Goal: Task Accomplishment & Management: Manage account settings

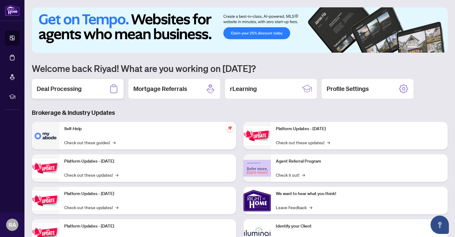
click at [77, 89] on h2 "Deal Processing" at bounding box center [59, 88] width 45 height 9
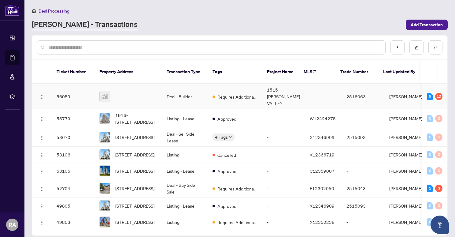
click at [186, 93] on td "Deal - Builder" at bounding box center [185, 96] width 46 height 25
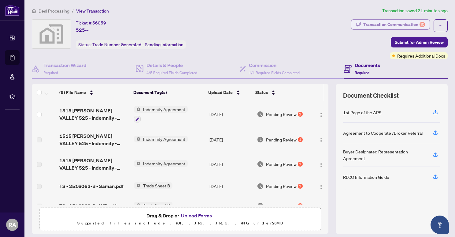
click at [411, 25] on div "Transaction Communication 10" at bounding box center [394, 25] width 62 height 10
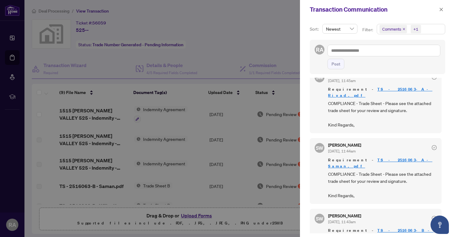
scroll to position [325, 0]
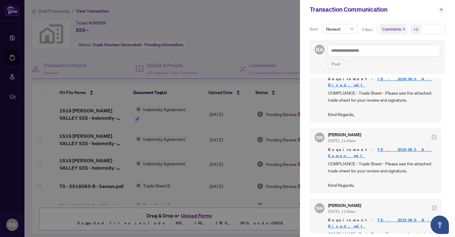
click at [233, 61] on div at bounding box center [227, 118] width 455 height 237
drag, startPoint x: 441, startPoint y: 10, endPoint x: 430, endPoint y: 19, distance: 14.6
click at [441, 10] on icon "close" at bounding box center [441, 9] width 4 height 4
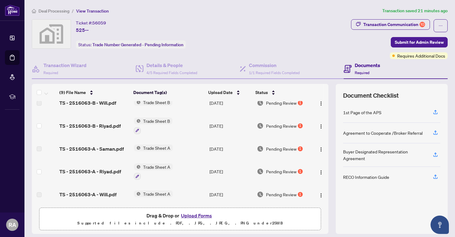
scroll to position [104, 0]
click at [112, 169] on span "TS - 2516063-A - Riyad.pdf" at bounding box center [90, 171] width 62 height 7
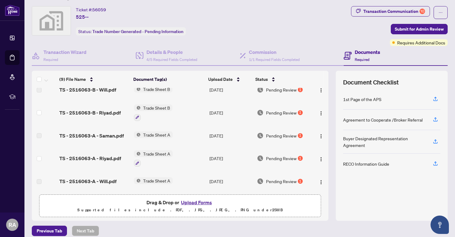
scroll to position [19, 0]
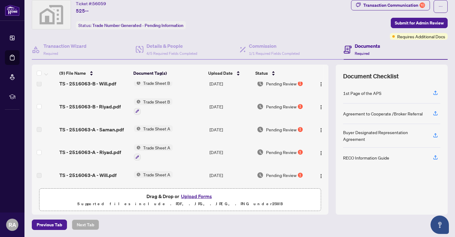
click at [152, 149] on div "Trade Sheet A" at bounding box center [153, 152] width 39 height 17
click at [152, 144] on span "Trade Sheet A" at bounding box center [157, 147] width 32 height 7
click at [96, 149] on span "TS - 2516063-A - Riyad.pdf" at bounding box center [90, 151] width 62 height 7
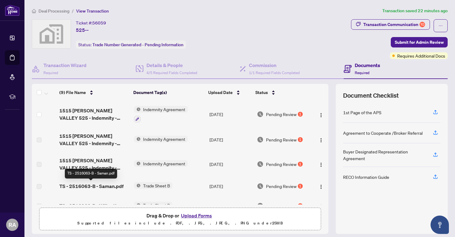
click at [112, 186] on span "TS - 2516063-B - Saman.pdf" at bounding box center [91, 185] width 64 height 7
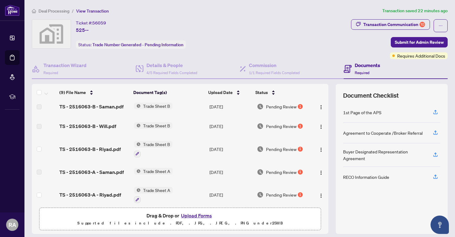
scroll to position [104, 0]
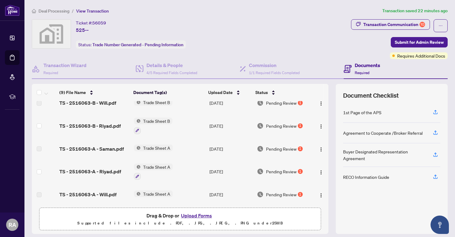
click at [110, 125] on span "TS - 2516063-B - Riyad.pdf" at bounding box center [89, 125] width 61 height 7
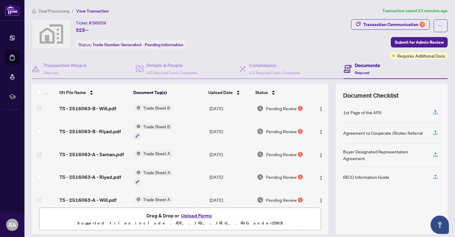
scroll to position [104, 0]
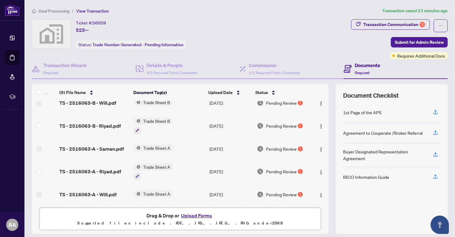
click at [154, 193] on span "Trade Sheet A" at bounding box center [157, 193] width 32 height 7
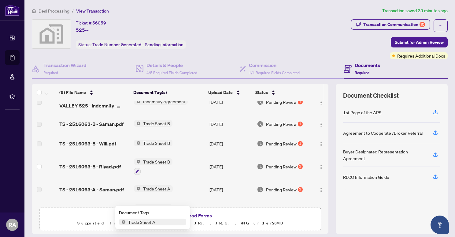
scroll to position [62, 0]
click at [91, 143] on span "TS - 2516063-B - Will.pdf" at bounding box center [87, 142] width 57 height 7
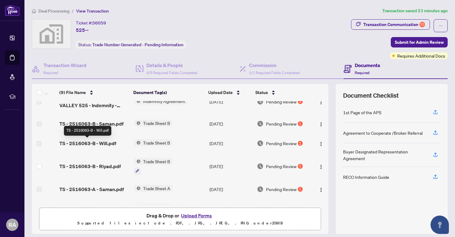
click at [194, 143] on td "Trade Sheet B" at bounding box center [169, 143] width 75 height 20
click at [166, 142] on span "Trade Sheet B" at bounding box center [157, 142] width 32 height 7
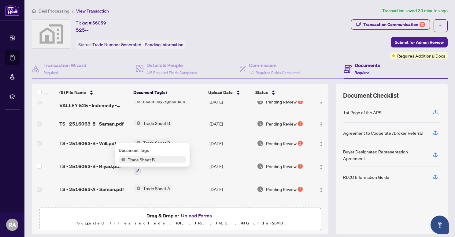
scroll to position [68, 0]
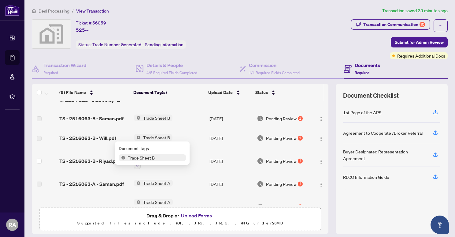
click at [232, 161] on td "[DATE]" at bounding box center [230, 161] width 47 height 26
